Goal: Find contact information: Obtain details needed to contact an individual or organization

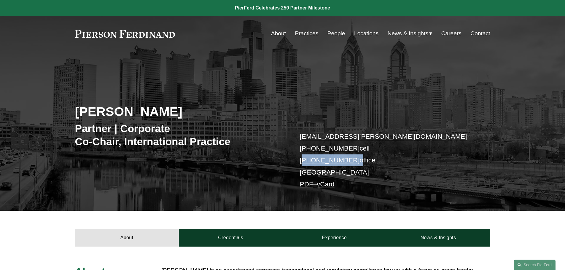
drag, startPoint x: 351, startPoint y: 158, endPoint x: 305, endPoint y: 158, distance: 45.9
click at [305, 158] on p "ari.levine@pierferd.com +1.609.560.7114 cell +1.603.757.5809 office Philadelphi…" at bounding box center [386, 161] width 173 height 60
copy p "1.603.757.5809"
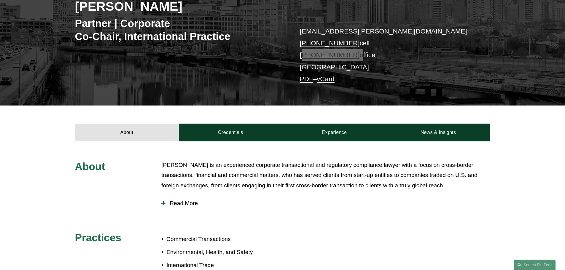
scroll to position [178, 0]
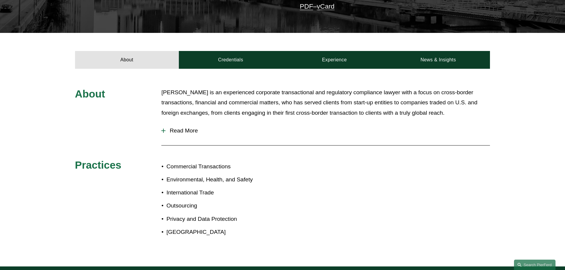
click at [188, 131] on span "Read More" at bounding box center [327, 130] width 324 height 7
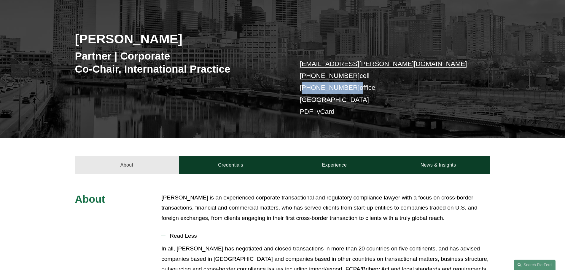
scroll to position [30, 0]
